Goal: Navigation & Orientation: Find specific page/section

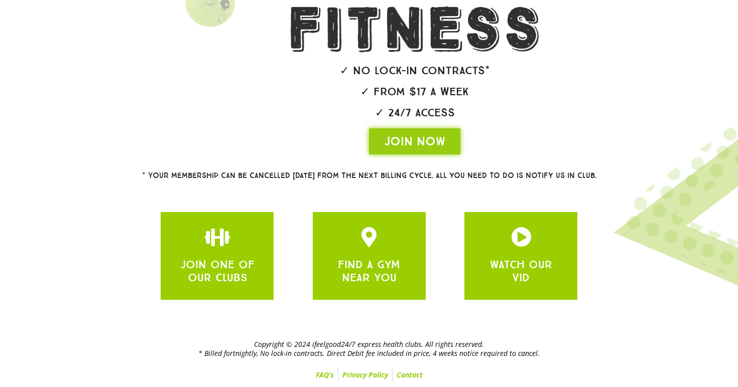
scroll to position [209, 0]
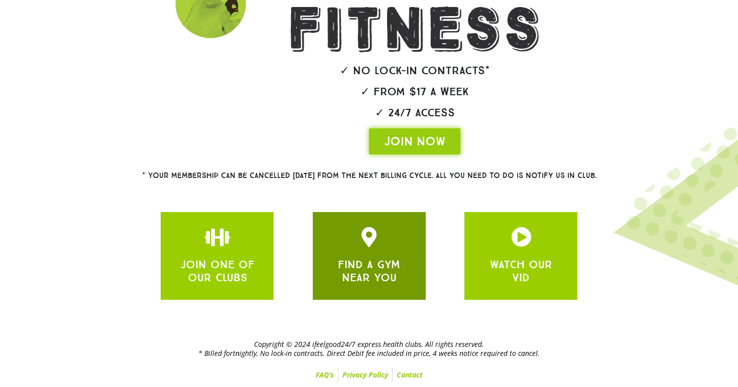
click at [375, 264] on link "FIND A GYM NEAR YOU" at bounding box center [369, 271] width 62 height 27
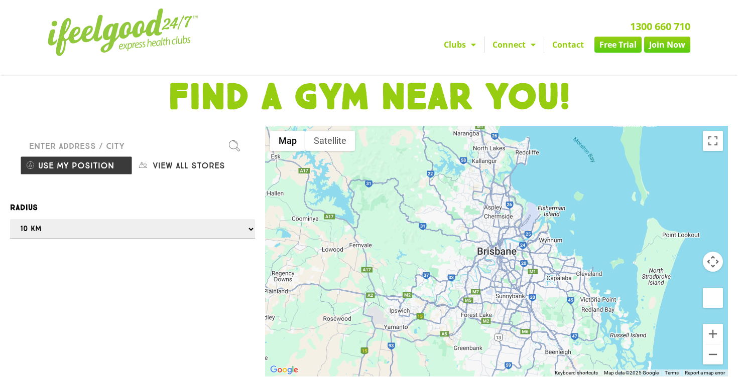
click at [509, 286] on div at bounding box center [496, 251] width 463 height 251
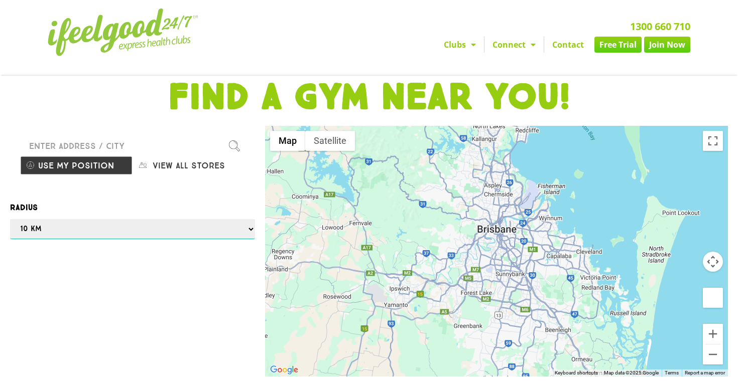
select select "5"
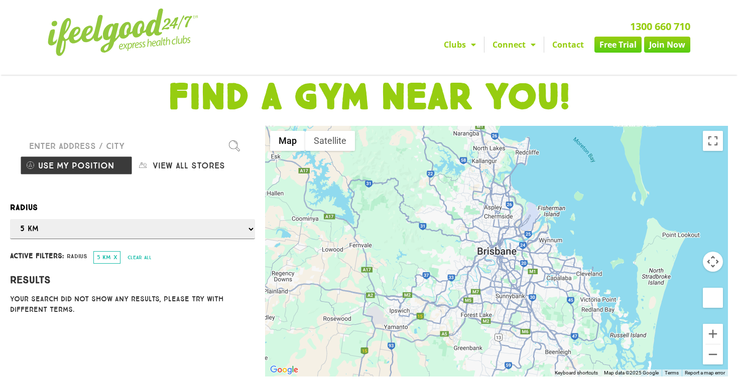
click at [616, 285] on div at bounding box center [496, 251] width 463 height 251
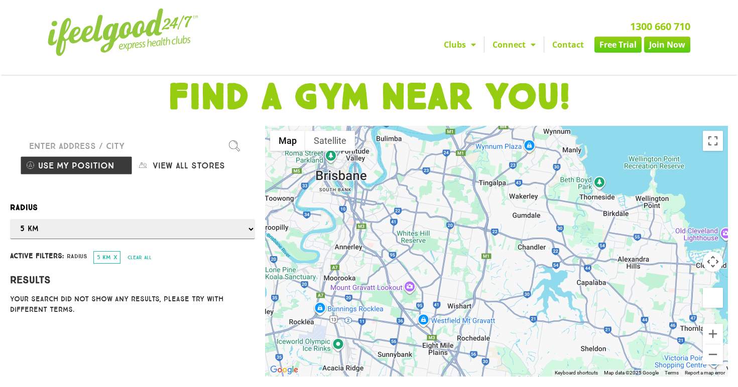
drag, startPoint x: 405, startPoint y: 331, endPoint x: 521, endPoint y: 308, distance: 118.2
click at [521, 308] on div at bounding box center [496, 251] width 463 height 251
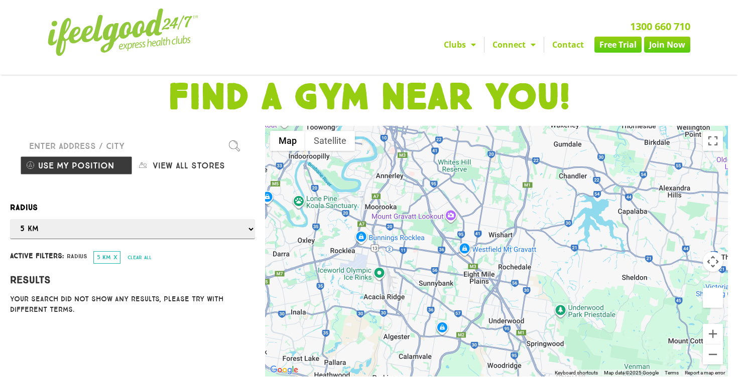
drag, startPoint x: 536, startPoint y: 302, endPoint x: 578, endPoint y: 229, distance: 84.3
click at [578, 229] on div at bounding box center [496, 251] width 463 height 251
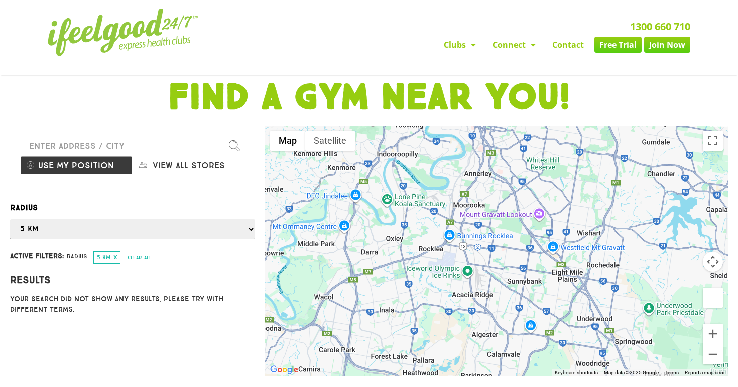
drag, startPoint x: 355, startPoint y: 316, endPoint x: 446, endPoint y: 312, distance: 90.9
click at [445, 313] on div at bounding box center [496, 251] width 463 height 251
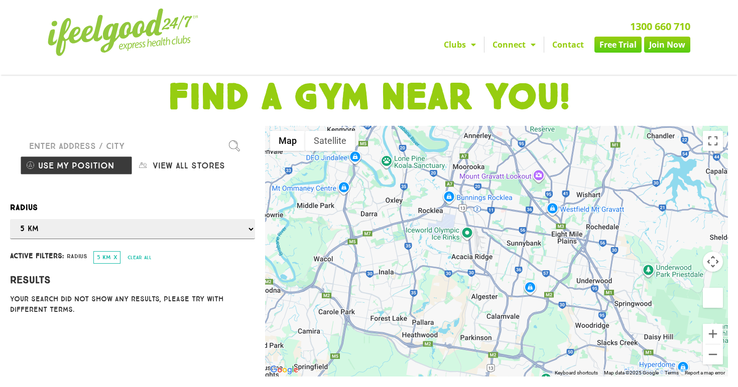
drag, startPoint x: 446, startPoint y: 312, endPoint x: 444, endPoint y: 267, distance: 44.7
click at [444, 267] on div at bounding box center [496, 251] width 463 height 251
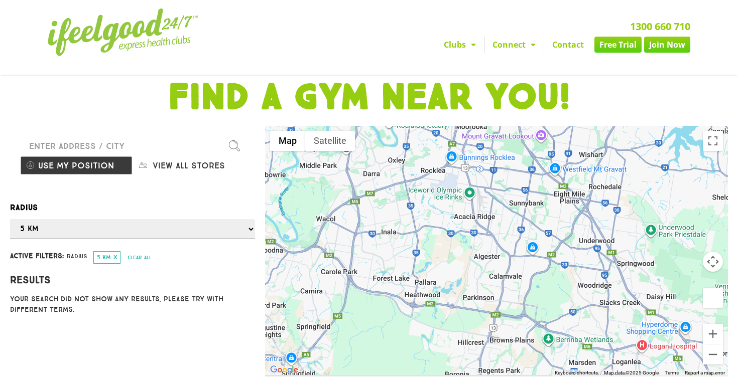
drag, startPoint x: 505, startPoint y: 346, endPoint x: 508, endPoint y: 315, distance: 30.8
click at [508, 315] on div at bounding box center [496, 251] width 463 height 251
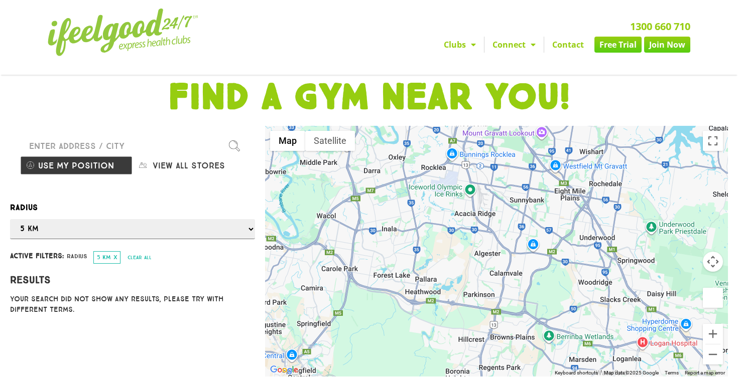
click at [482, 318] on div at bounding box center [496, 251] width 463 height 251
click at [497, 321] on div at bounding box center [496, 251] width 463 height 251
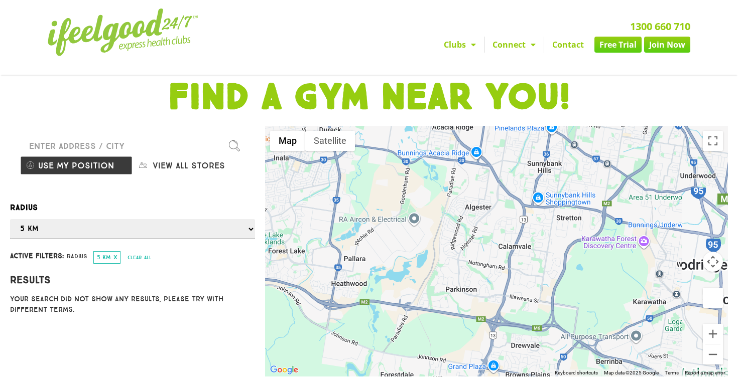
click at [484, 314] on div at bounding box center [496, 251] width 463 height 251
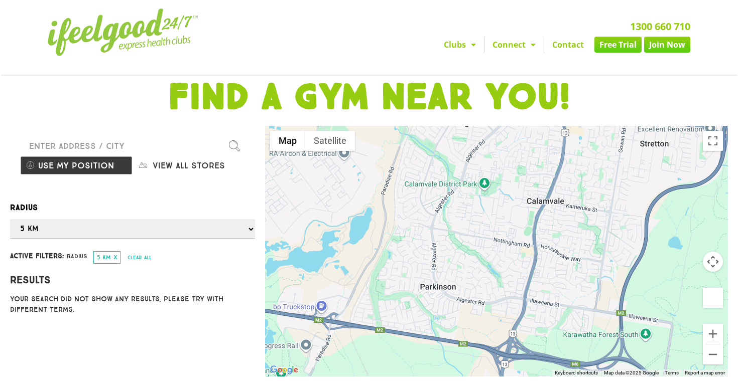
click at [435, 315] on div at bounding box center [496, 251] width 463 height 251
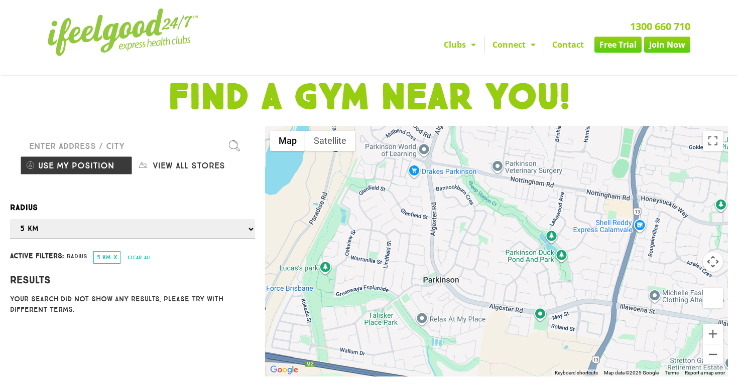
click at [453, 299] on div at bounding box center [496, 251] width 463 height 251
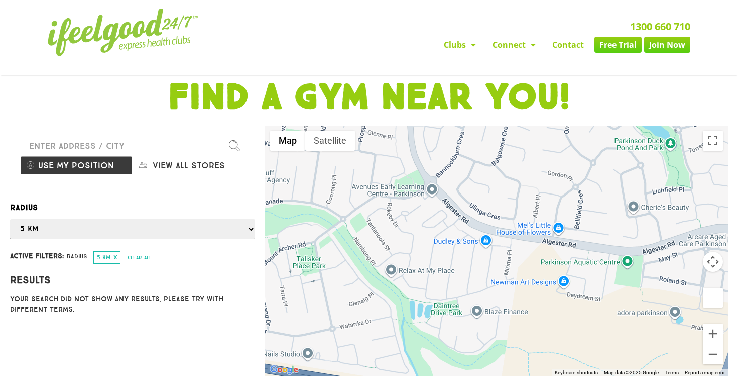
click at [626, 280] on div at bounding box center [496, 251] width 463 height 251
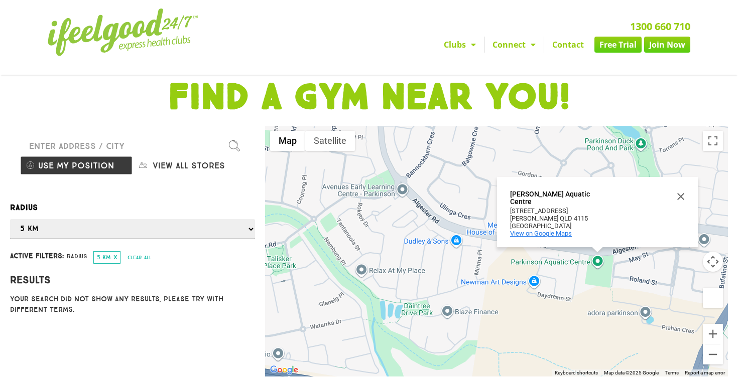
click at [553, 237] on span "View on Google Maps" at bounding box center [541, 234] width 62 height 8
